Goal: Task Accomplishment & Management: Manage account settings

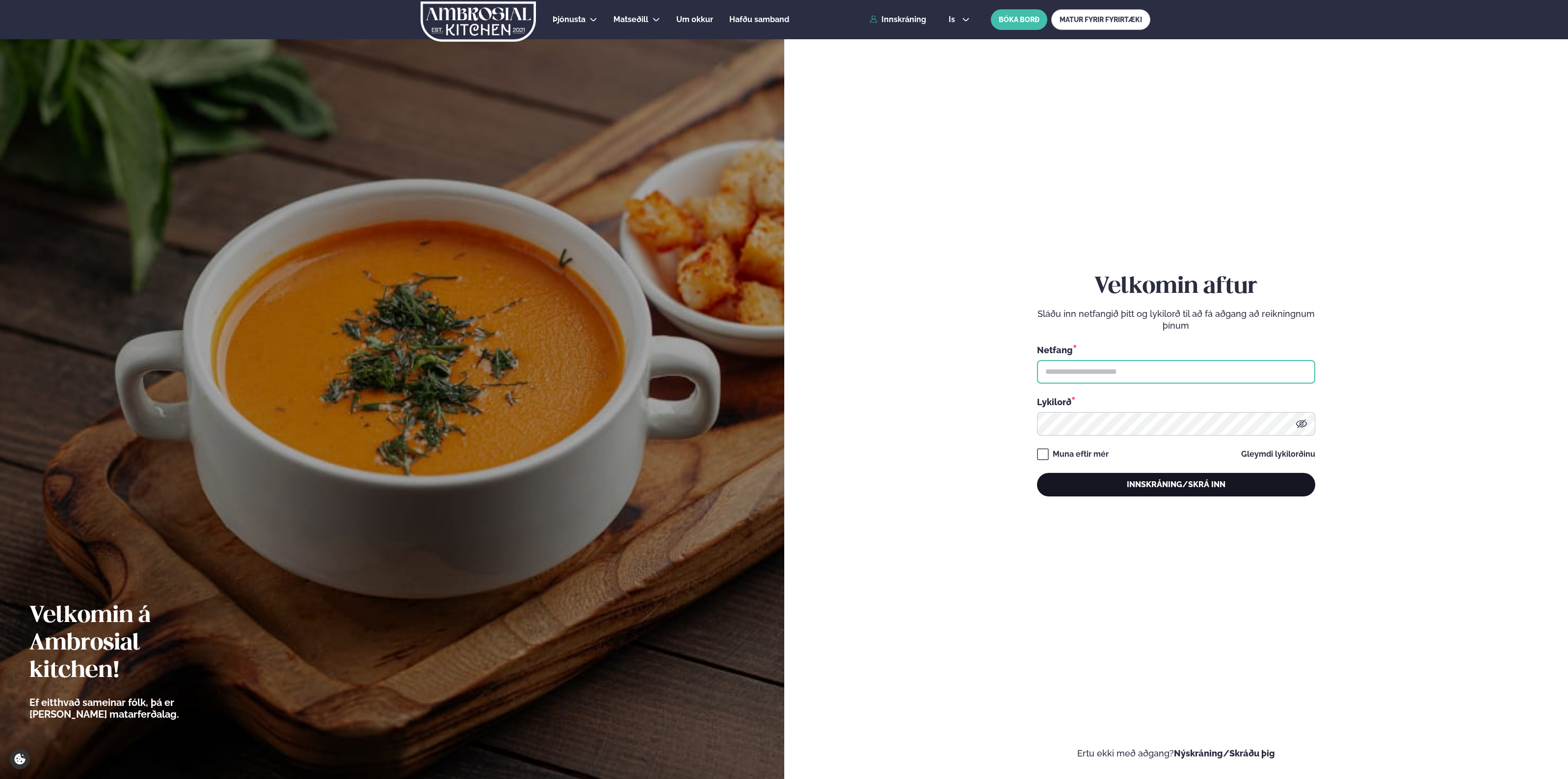
type input "**********"
click at [1141, 477] on button "Innskráning/Skrá inn" at bounding box center [1176, 484] width 278 height 24
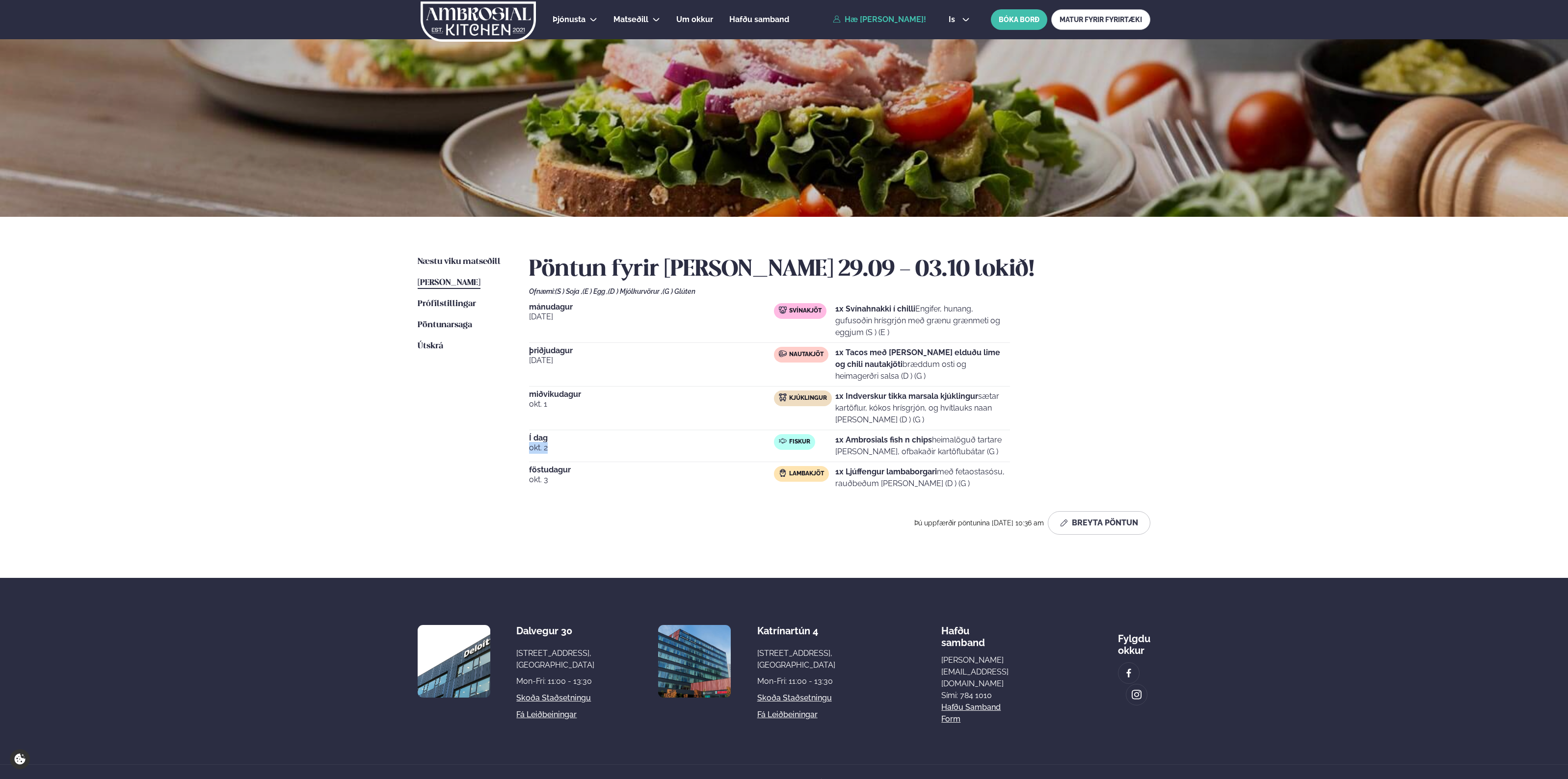
drag, startPoint x: 548, startPoint y: 442, endPoint x: 600, endPoint y: 450, distance: 52.6
click at [590, 450] on div "Í dag [DATE]" at bounding box center [651, 446] width 245 height 24
click at [647, 448] on span "okt. 2" at bounding box center [651, 447] width 245 height 12
drag, startPoint x: 928, startPoint y: 447, endPoint x: 997, endPoint y: 452, distance: 69.2
click at [958, 452] on p "1x Ambrosials fish n chips heimalöguð tartare [PERSON_NAME], ofbakaðir kartöflu…" at bounding box center [922, 446] width 175 height 24
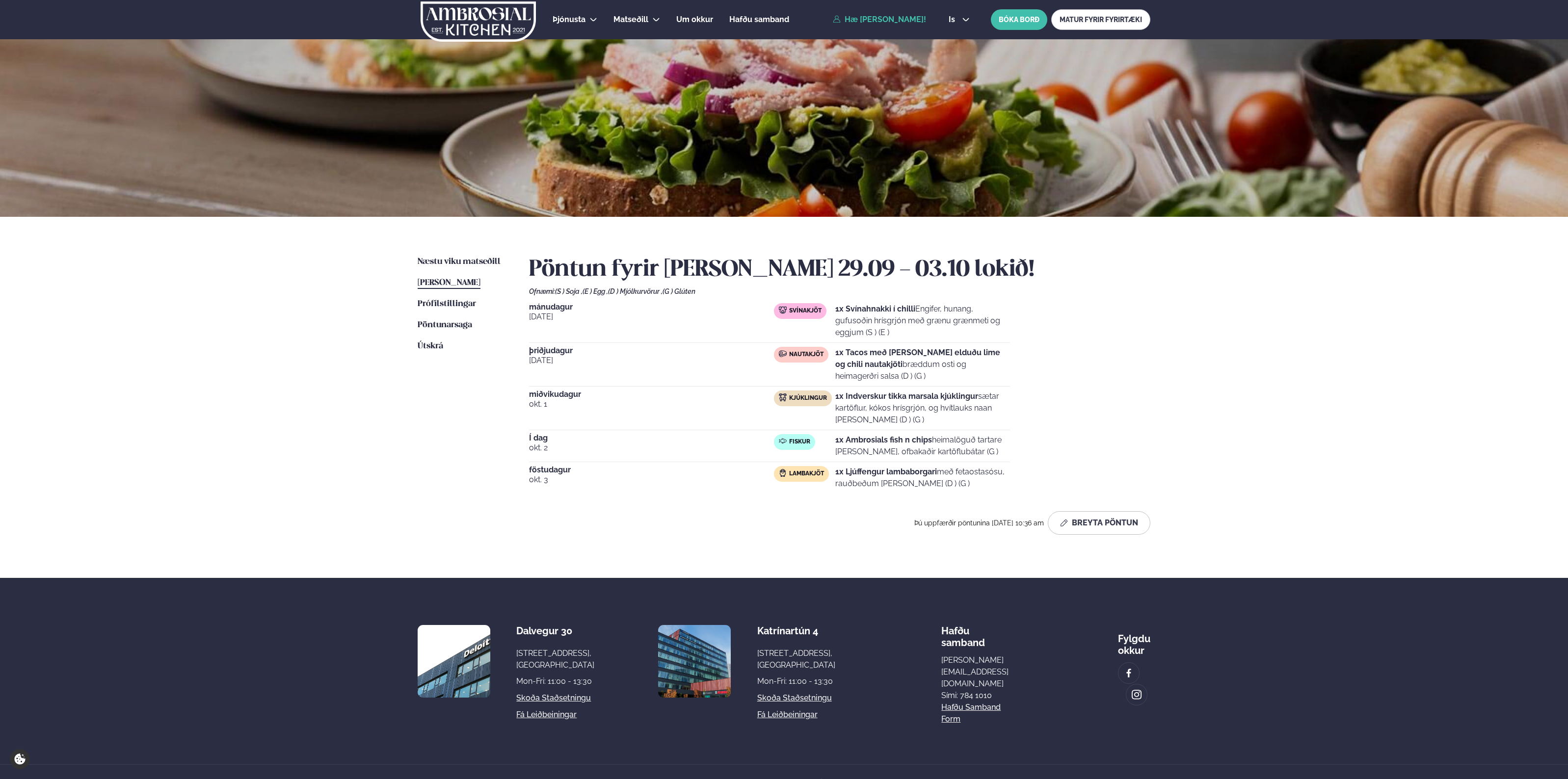
click at [1007, 450] on p "1x Ambrosials fish n chips heimalöguð tartare [PERSON_NAME], ofbakaðir kartöflu…" at bounding box center [922, 446] width 175 height 24
click at [461, 267] on link "Næstu [PERSON_NAME] matseðill Næsta vika" at bounding box center [459, 262] width 83 height 12
